Goal: Information Seeking & Learning: Learn about a topic

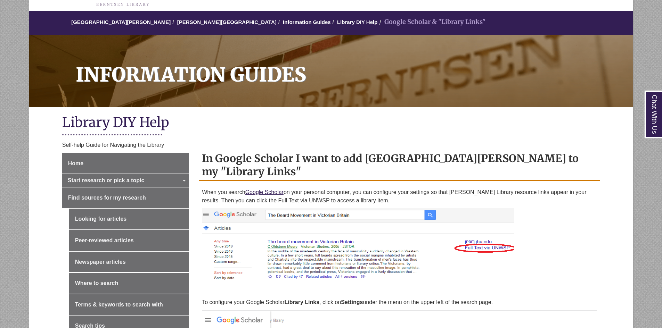
scroll to position [139, 0]
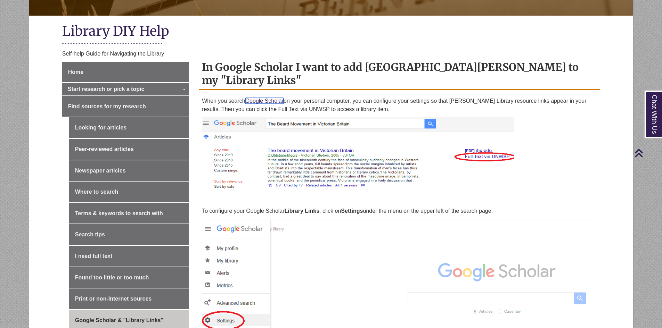
click at [264, 101] on link "Google Scholar" at bounding box center [264, 101] width 38 height 6
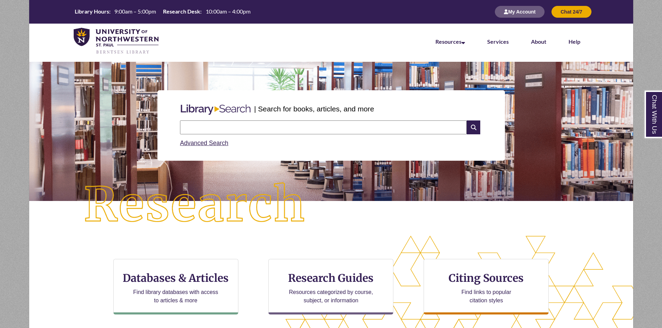
click at [264, 126] on input "text" at bounding box center [323, 128] width 287 height 14
click at [262, 128] on input "**********" at bounding box center [323, 128] width 287 height 14
type input "*"
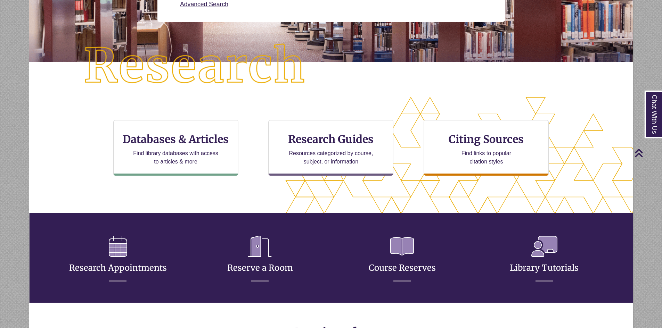
scroll to position [174, 0]
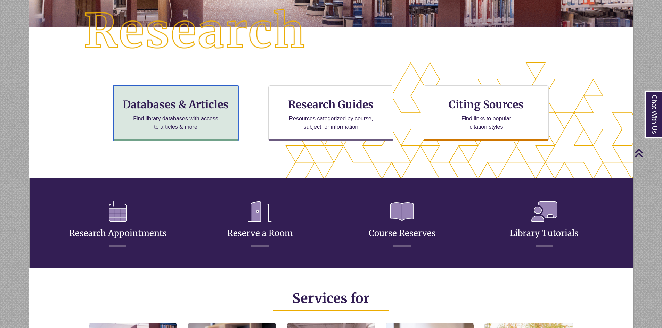
click at [177, 101] on h3 "Databases & Articles" at bounding box center [175, 104] width 113 height 13
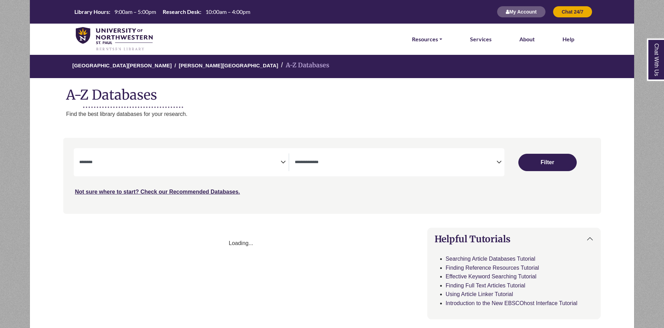
select select "Database Subject Filter"
select select "Database Types Filter"
select select "Database Subject Filter"
select select "Database Types Filter"
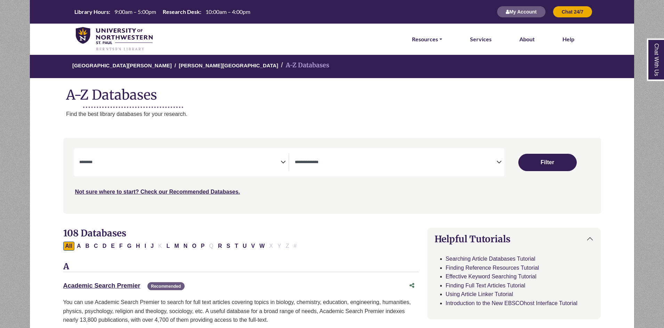
click at [283, 162] on icon "Search filters" at bounding box center [282, 161] width 5 height 10
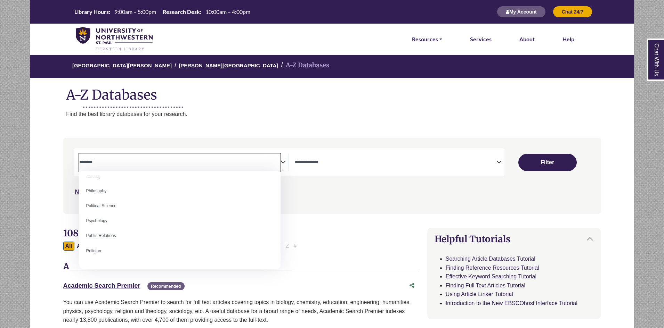
scroll to position [521, 0]
select select "*****"
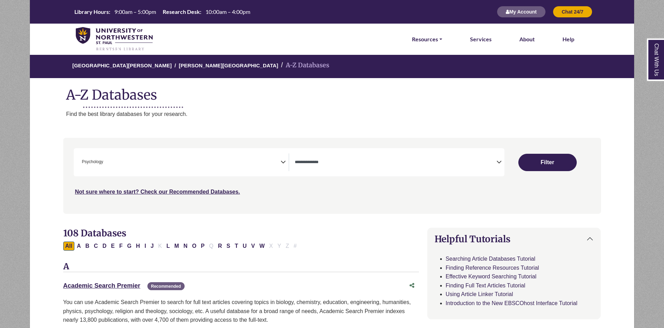
click at [497, 161] on icon "Search filters" at bounding box center [498, 161] width 5 height 10
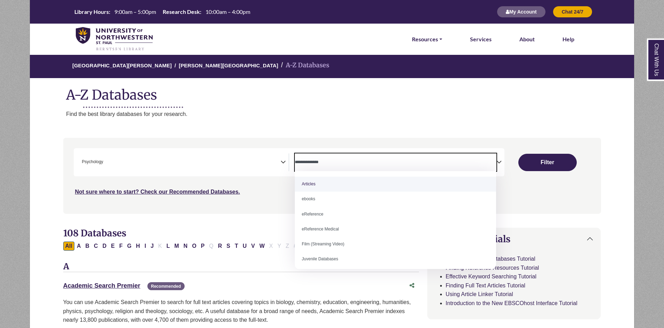
select select "*****"
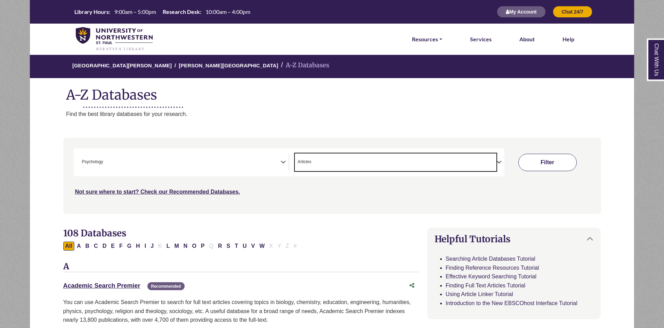
click at [566, 162] on button "Filter" at bounding box center [547, 162] width 58 height 17
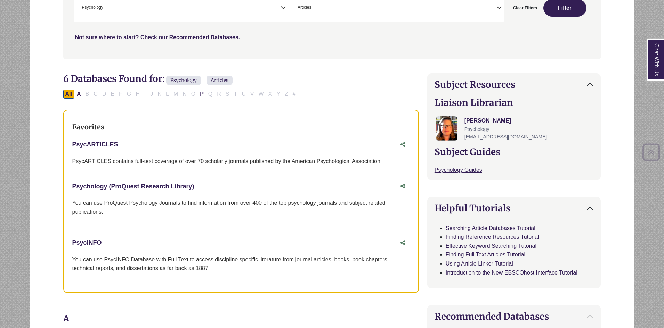
scroll to position [174, 0]
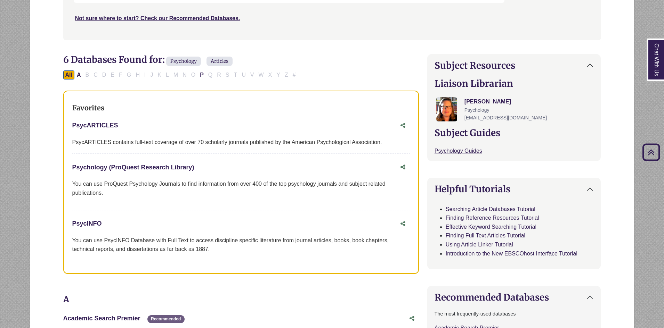
click at [99, 125] on link "PsycARTICLES This link opens in a new window" at bounding box center [95, 125] width 46 height 7
